Goal: Task Accomplishment & Management: Use online tool/utility

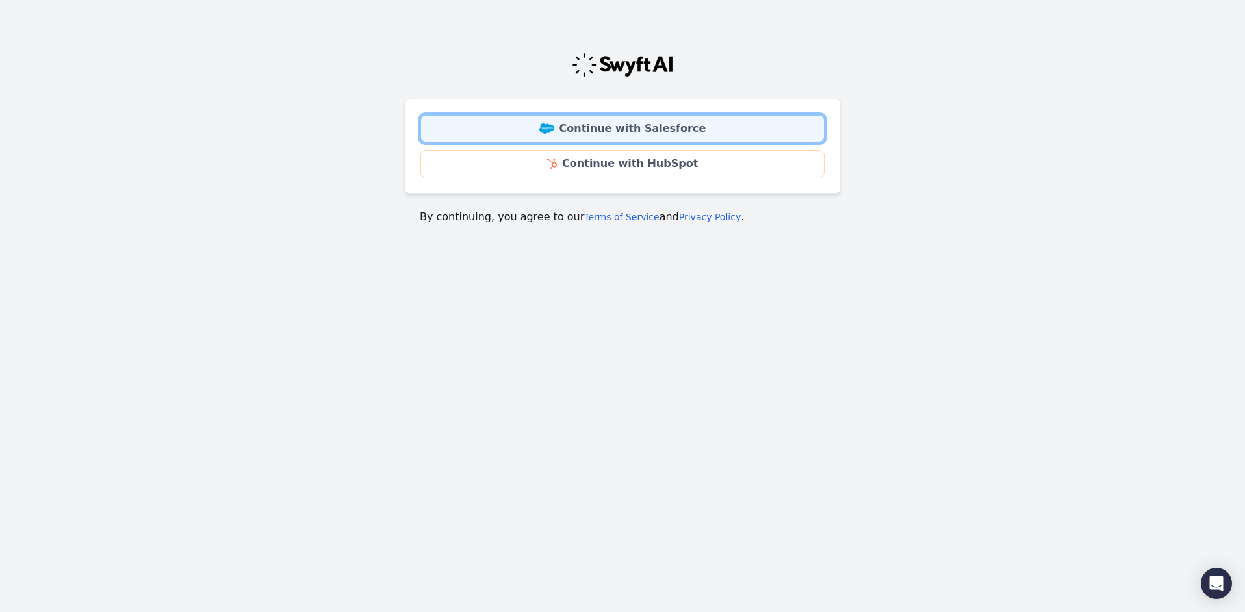
click at [626, 120] on link "Continue with Salesforce" at bounding box center [622, 128] width 404 height 27
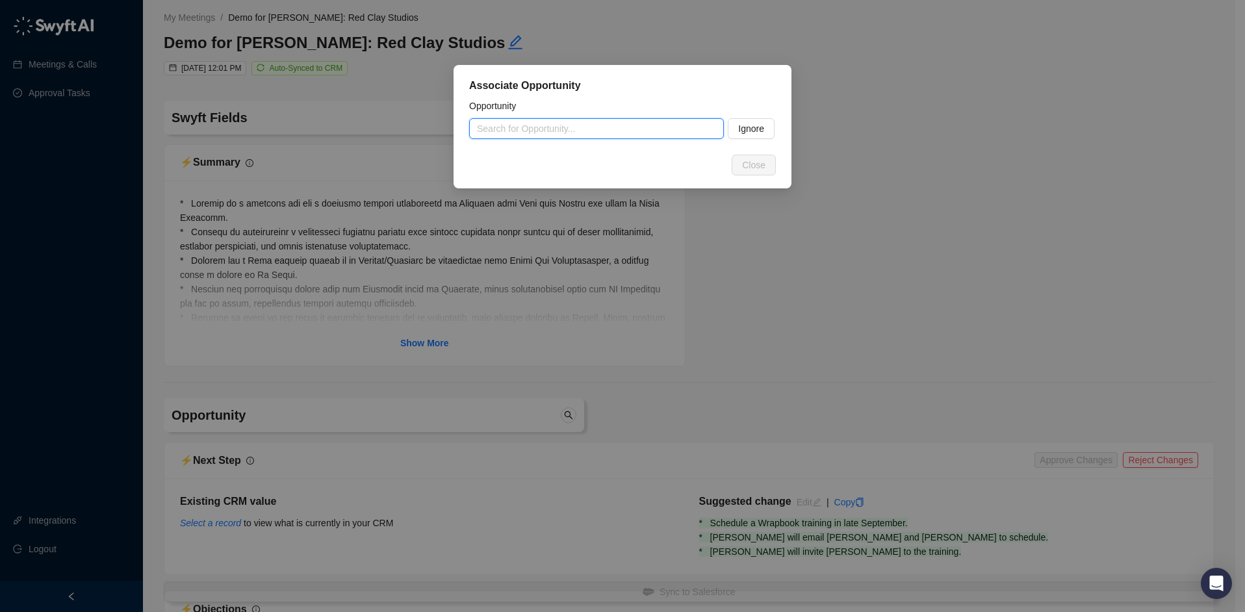
click at [539, 125] on input "search" at bounding box center [592, 128] width 231 height 19
click at [581, 155] on div "Red Clay Studios-Mucho Mas Media Film" at bounding box center [596, 154] width 234 height 14
type input "**********"
type textarea "**********"
type input "**********"
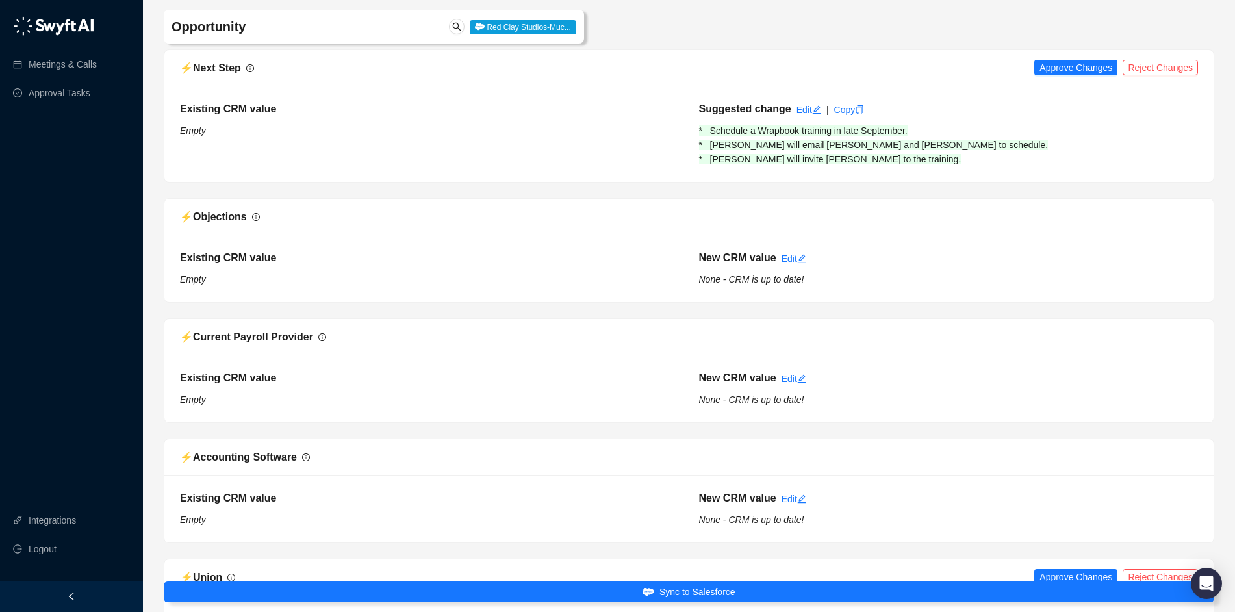
scroll to position [393, 0]
click at [1078, 66] on span "Approve Changes" at bounding box center [1075, 67] width 73 height 14
click at [1092, 575] on span "Approve Changes" at bounding box center [1075, 576] width 73 height 14
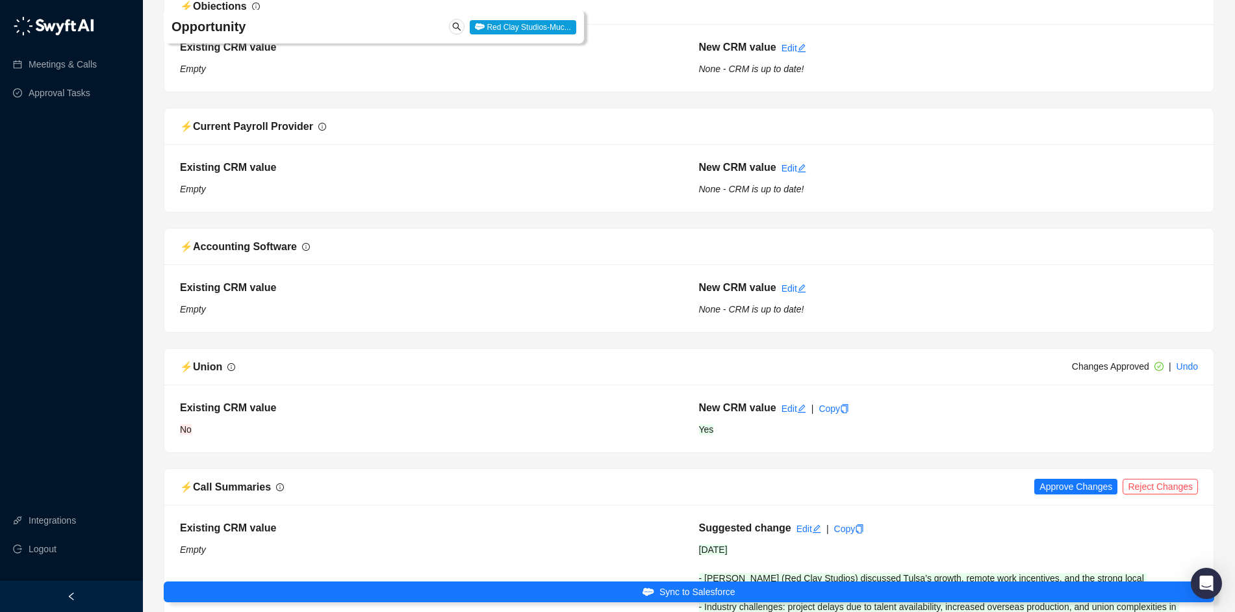
scroll to position [692, 0]
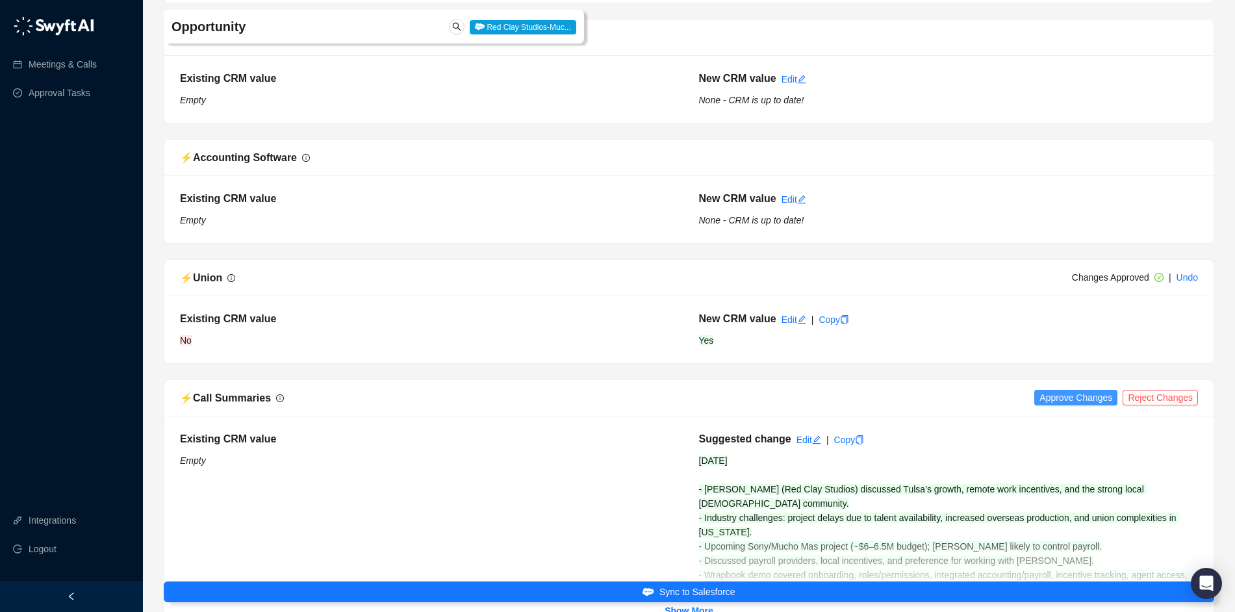
click at [1058, 396] on span "Approve Changes" at bounding box center [1075, 397] width 73 height 14
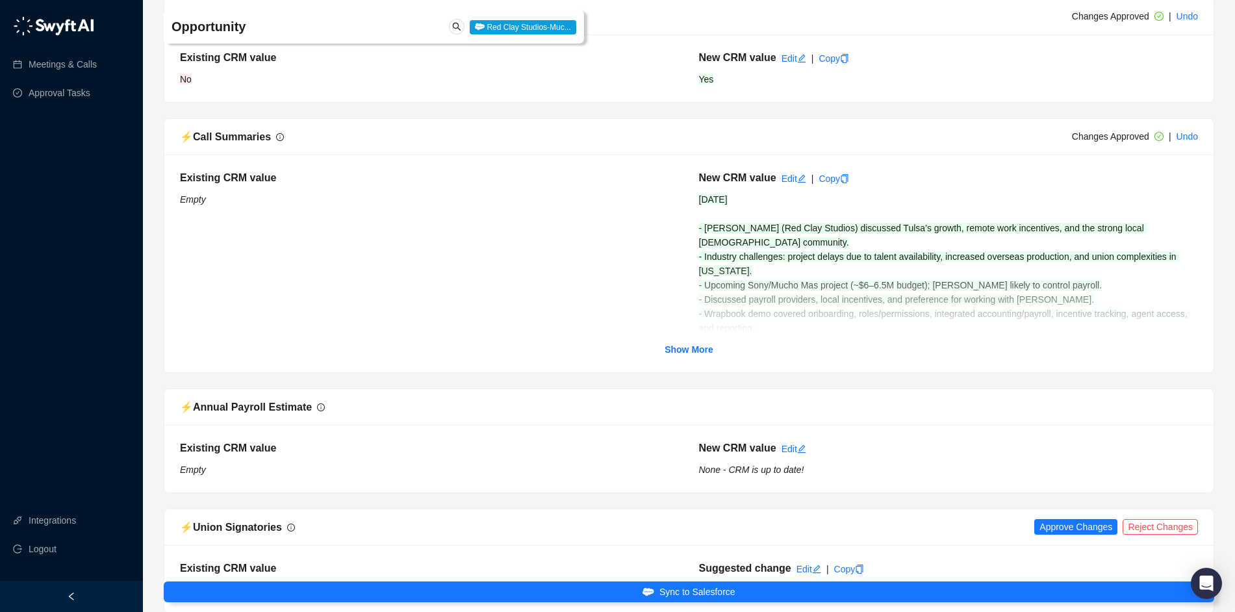
scroll to position [1058, 0]
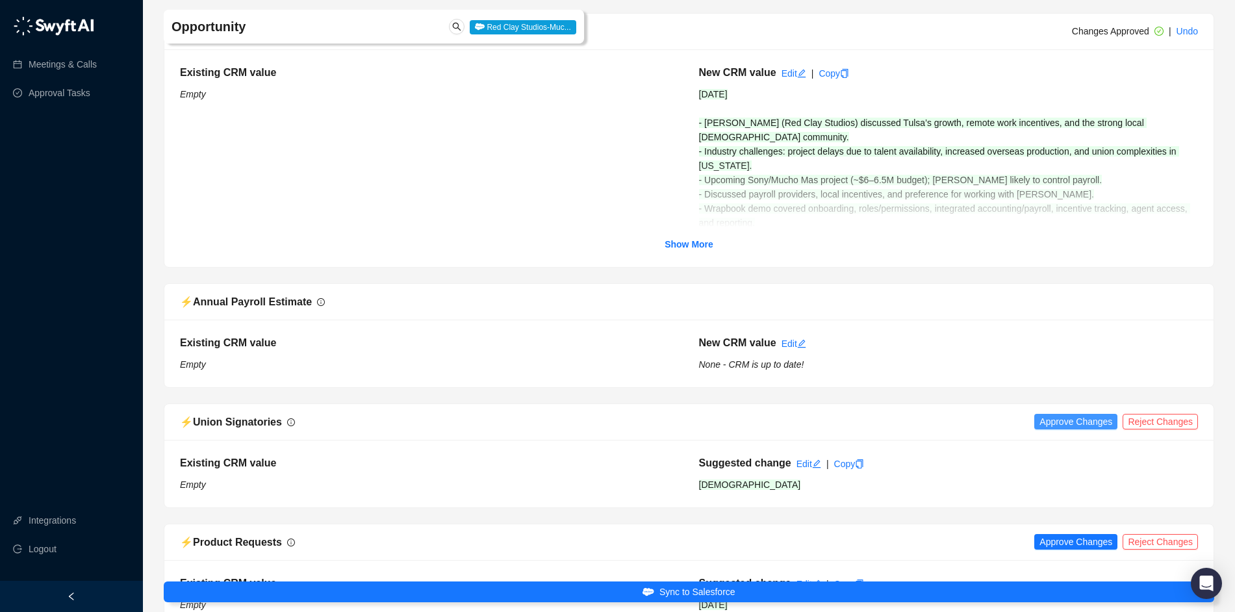
click at [1074, 419] on span "Approve Changes" at bounding box center [1075, 421] width 73 height 14
click at [1077, 542] on span "Approve Changes" at bounding box center [1075, 542] width 73 height 14
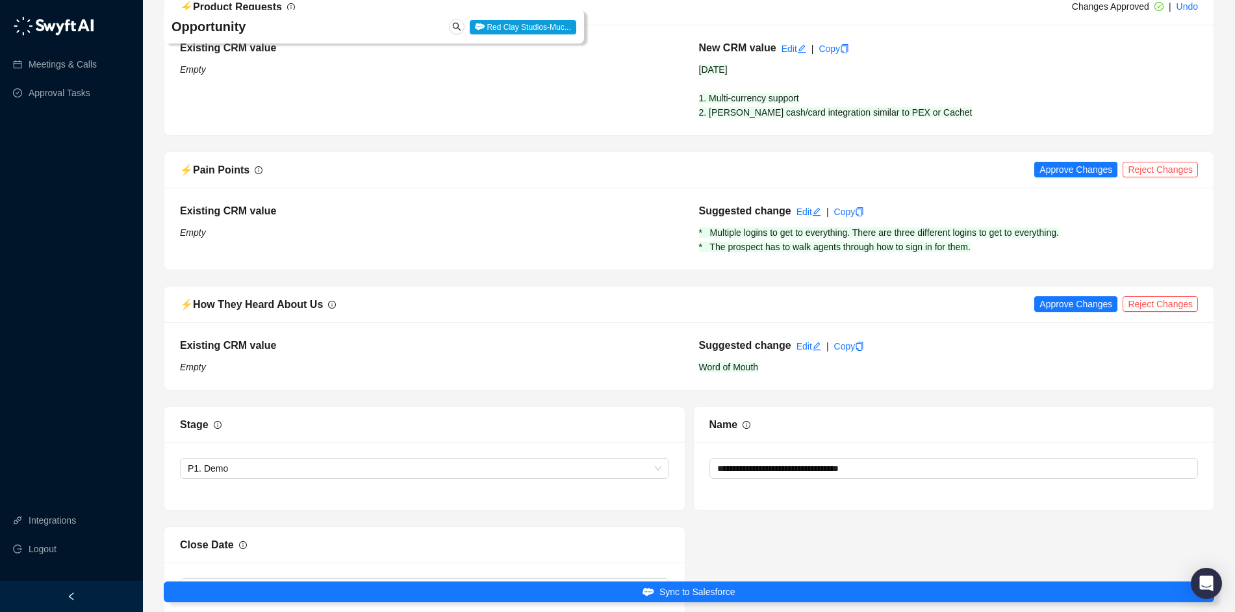
scroll to position [1595, 0]
click at [1063, 166] on span "Approve Changes" at bounding box center [1075, 167] width 73 height 14
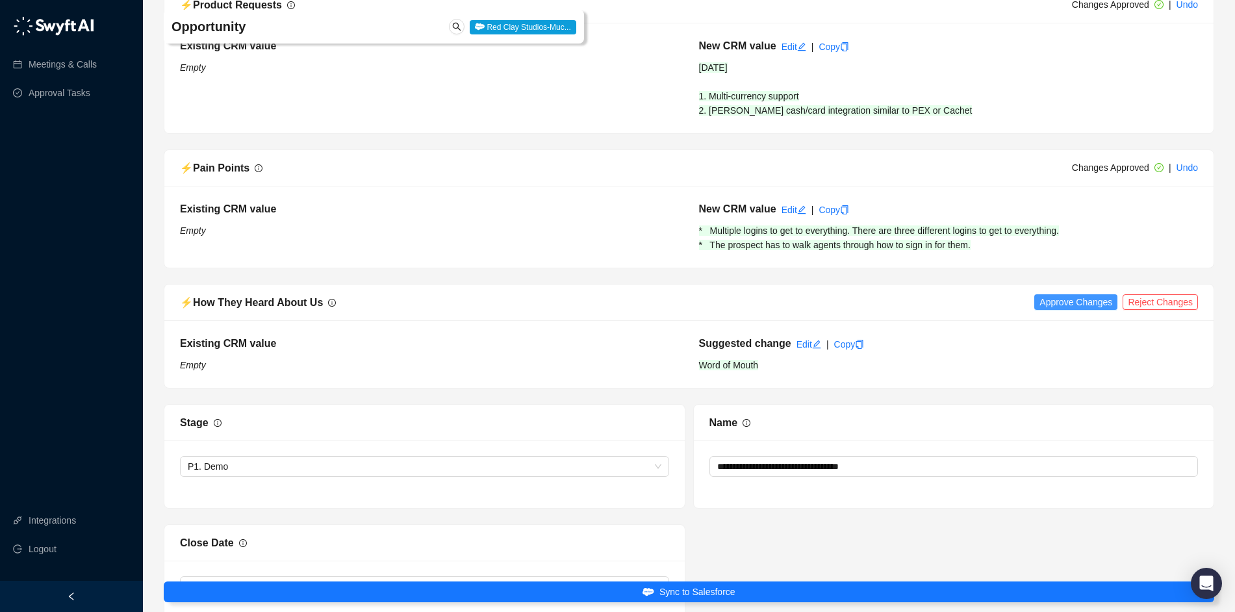
click at [1078, 306] on span "Approve Changes" at bounding box center [1075, 302] width 73 height 14
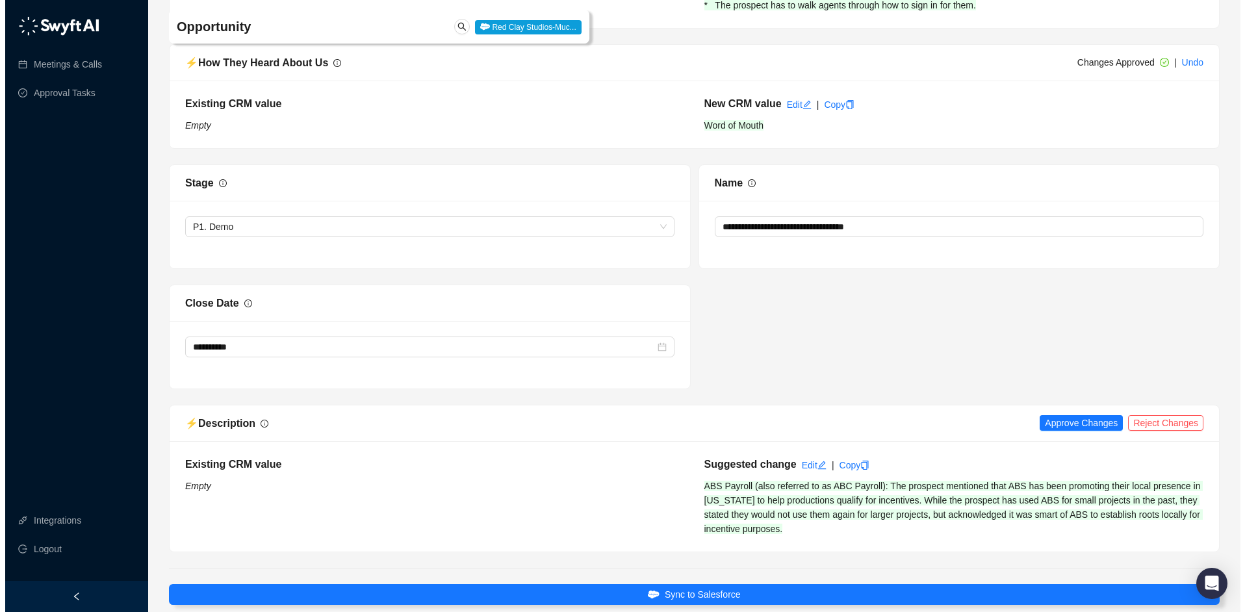
scroll to position [1901, 0]
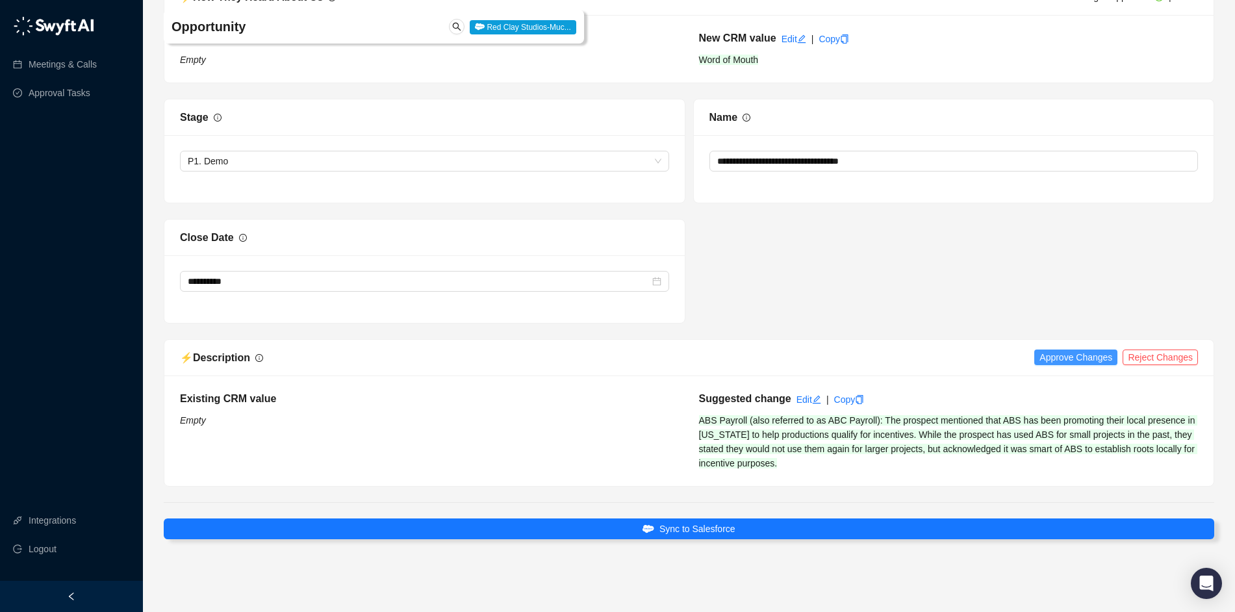
click at [1056, 355] on span "Approve Changes" at bounding box center [1075, 357] width 73 height 14
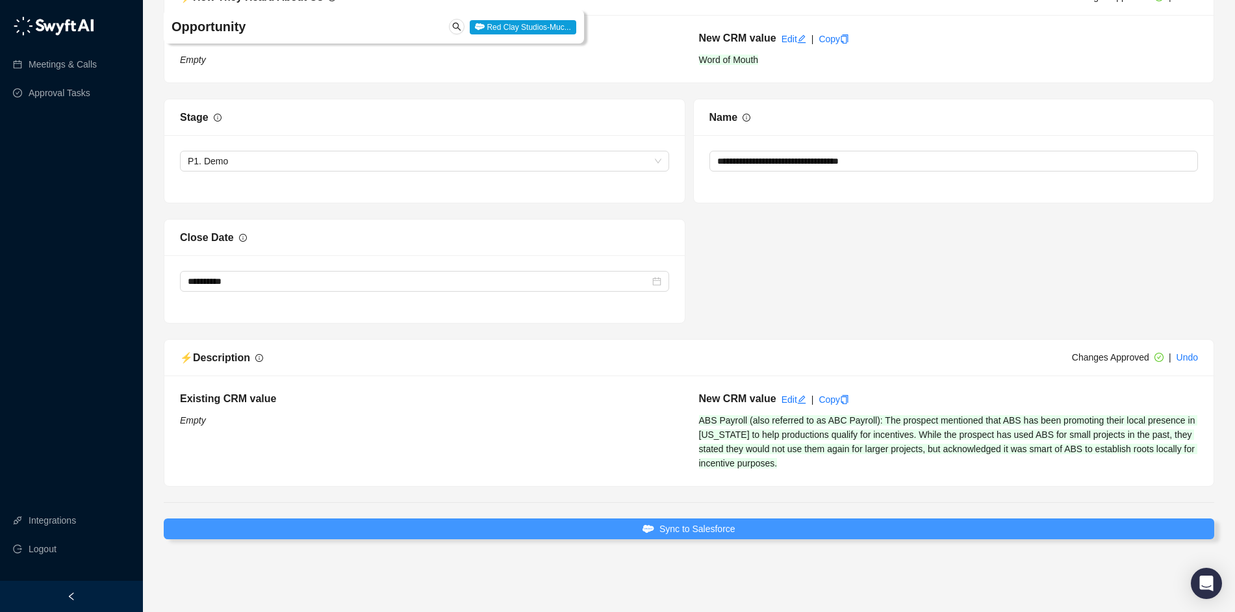
click at [694, 533] on span "Sync to Salesforce" at bounding box center [697, 529] width 76 height 14
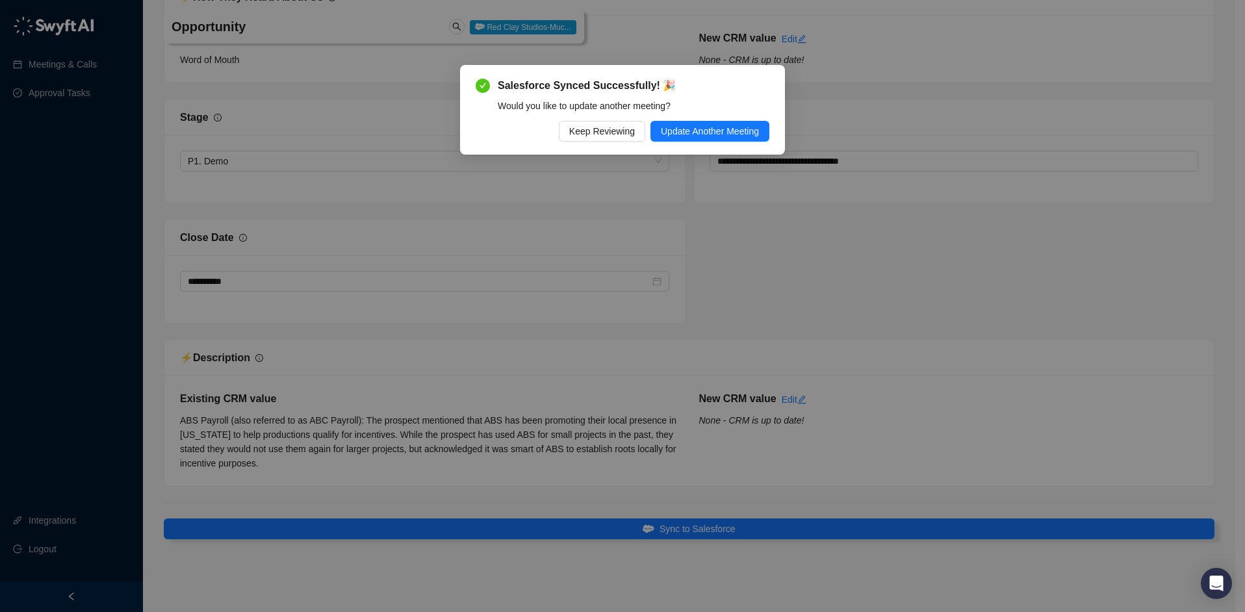
scroll to position [1886, 0]
click at [481, 86] on icon "check-circle" at bounding box center [483, 86] width 14 height 14
click at [258, 181] on div "Salesforce Synced Successfully! 🎉 Would you like to update another meeting? Kee…" at bounding box center [622, 306] width 1245 height 612
